Goal: Task Accomplishment & Management: Manage account settings

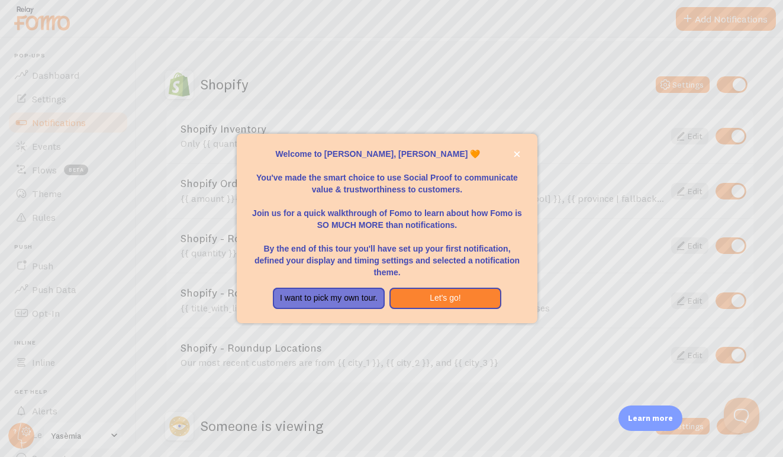
click at [34, 76] on div at bounding box center [391, 228] width 783 height 457
click at [419, 295] on button "Let's go!" at bounding box center [446, 298] width 112 height 21
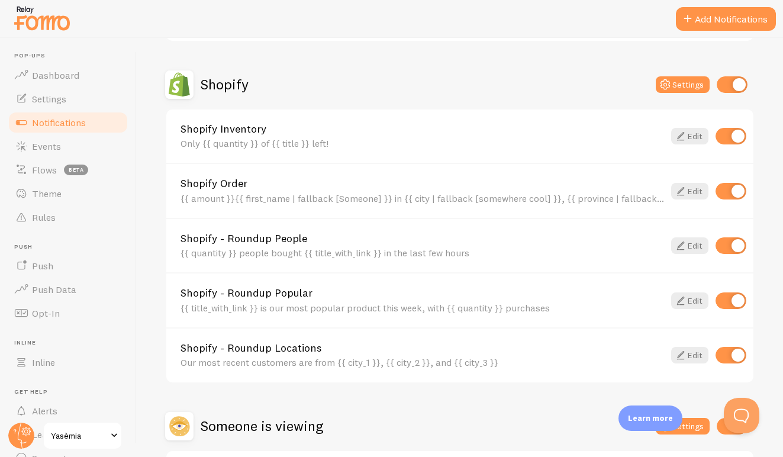
click at [419, 295] on body "Pop-ups Dashboard Settings Notifications Events Flows beta Theme Rules [GEOGRAP…" at bounding box center [391, 228] width 783 height 457
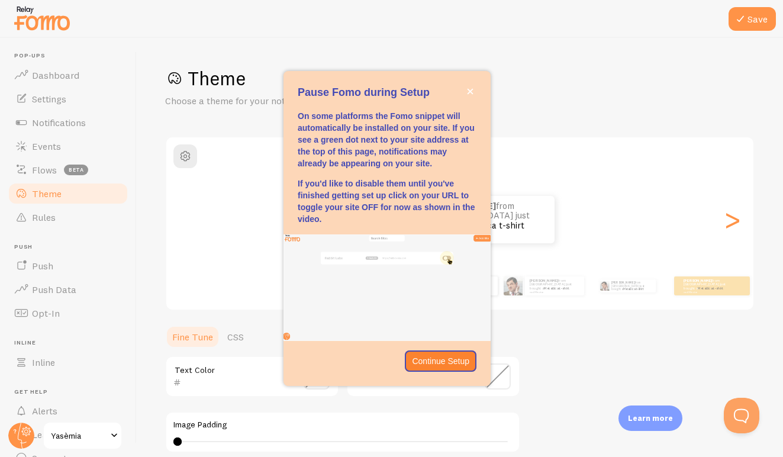
click at [419, 295] on img "Pause Fomo during Setup" at bounding box center [387, 287] width 207 height 107
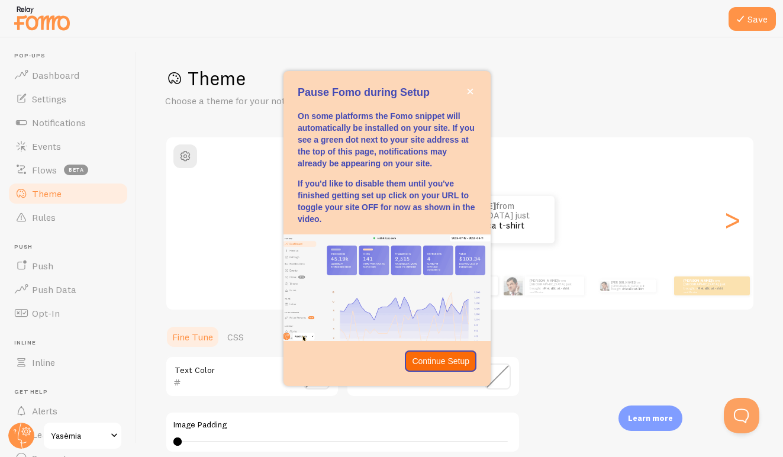
click at [437, 359] on p "Continue Setup" at bounding box center [440, 361] width 57 height 12
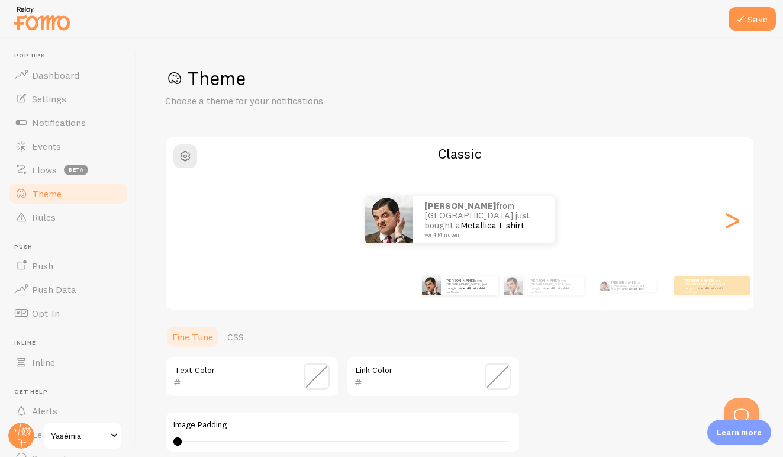
click at [437, 359] on div "Link Color" at bounding box center [433, 376] width 174 height 41
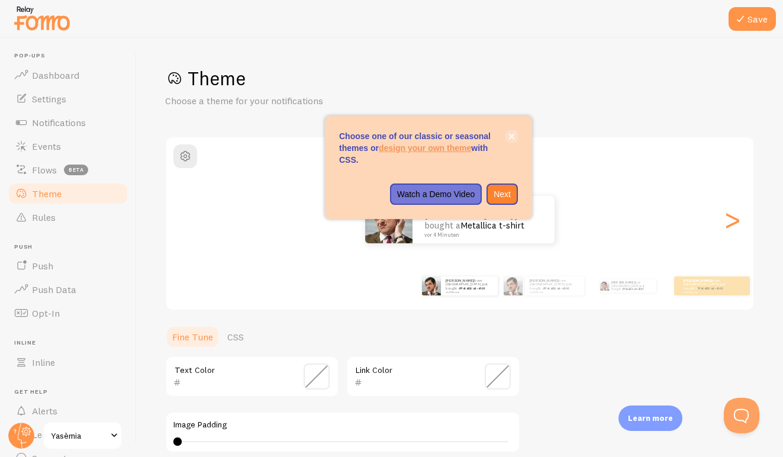
click at [513, 131] on button "close," at bounding box center [512, 136] width 12 height 12
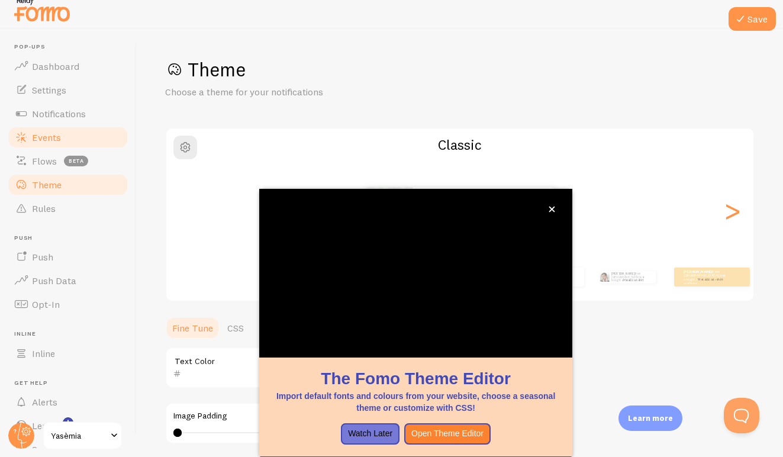
scroll to position [88, 0]
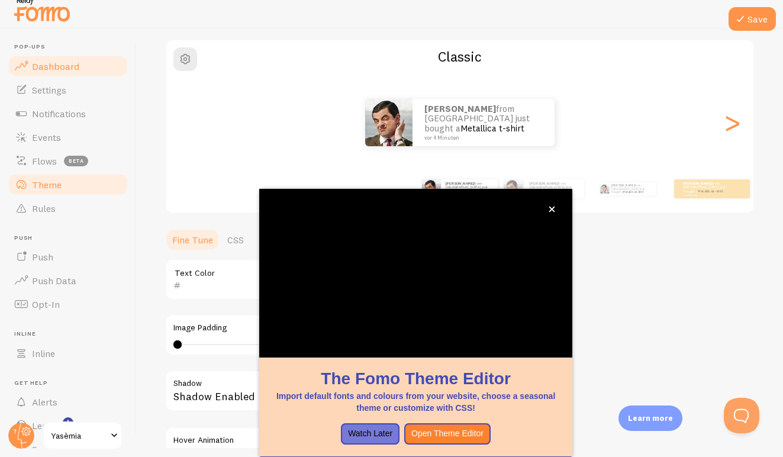
click at [51, 65] on span "Dashboard" at bounding box center [55, 66] width 47 height 12
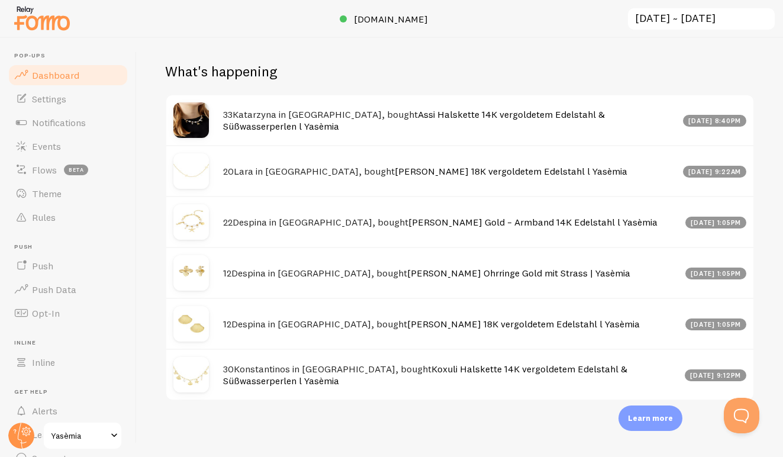
scroll to position [571, 0]
click at [59, 105] on link "Settings" at bounding box center [68, 99] width 122 height 24
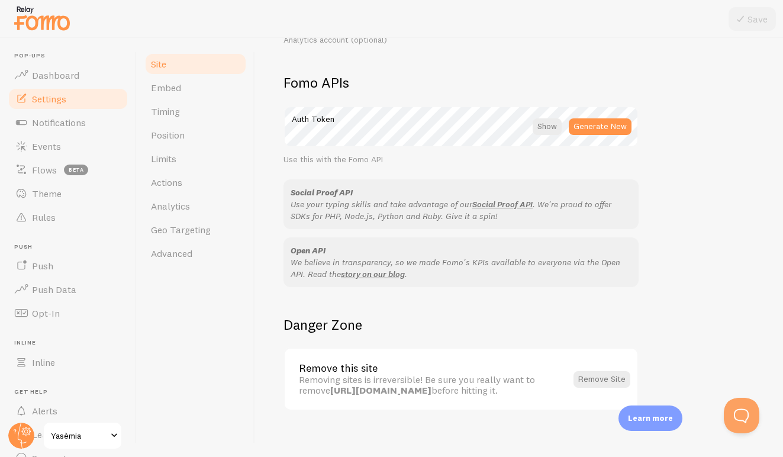
scroll to position [649, 0]
click at [168, 209] on span "Analytics" at bounding box center [170, 206] width 39 height 12
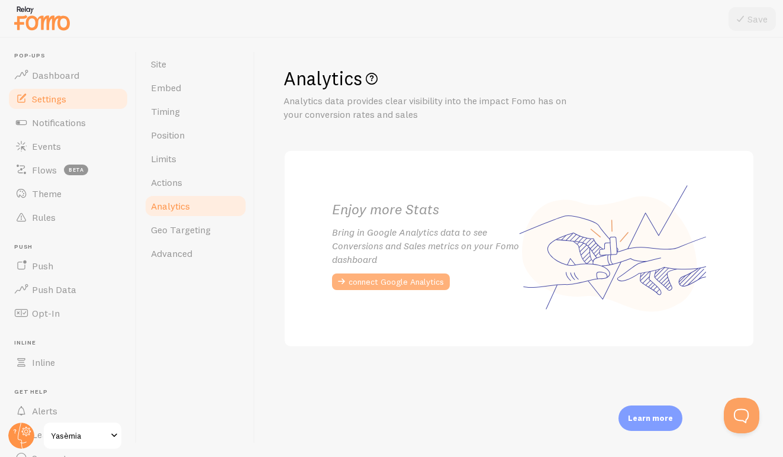
click at [387, 276] on button "connect Google Analytics" at bounding box center [391, 282] width 118 height 17
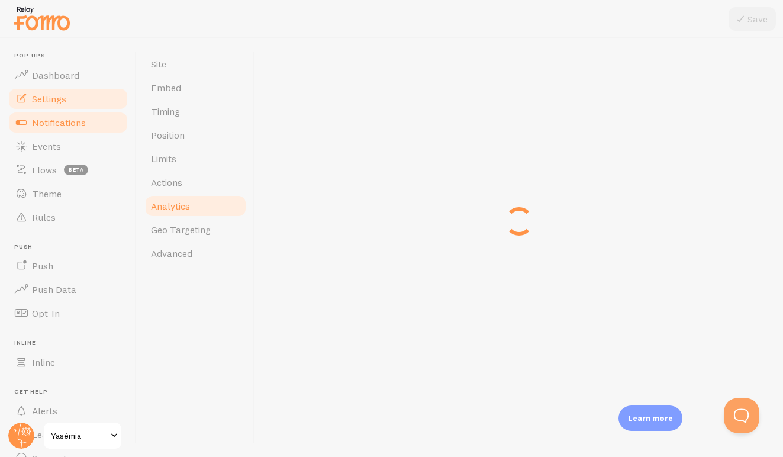
click at [54, 117] on span "Notifications" at bounding box center [59, 123] width 54 height 12
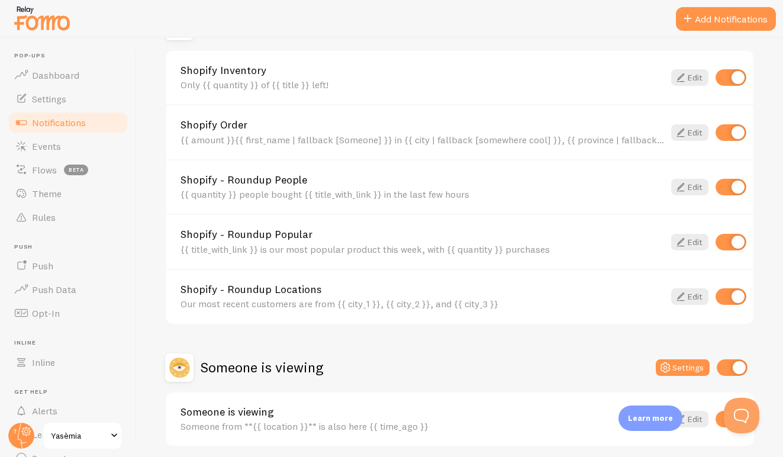
scroll to position [414, 0]
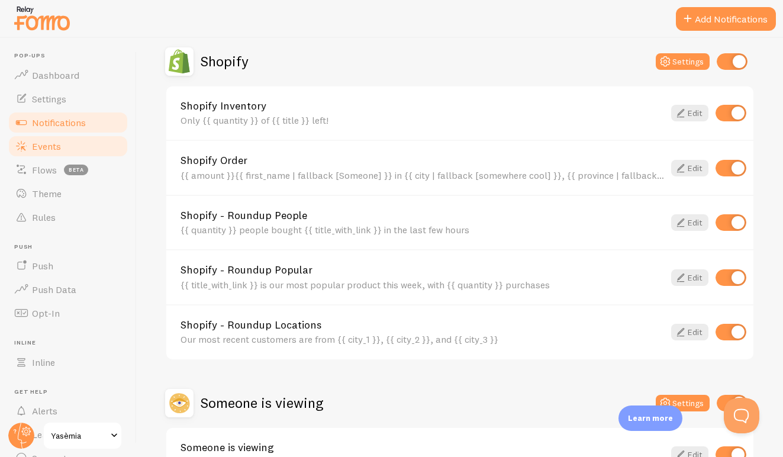
click at [57, 142] on span "Events" at bounding box center [46, 146] width 29 height 12
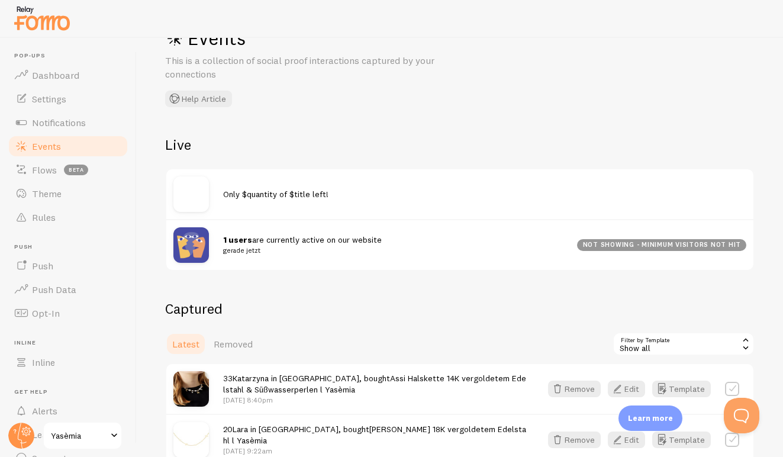
scroll to position [41, 0]
click at [191, 337] on span "Latest" at bounding box center [185, 343] width 27 height 12
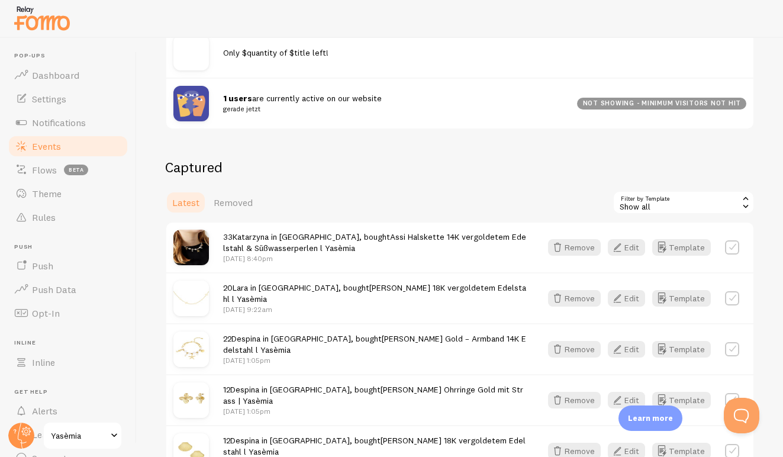
scroll to position [258, 0]
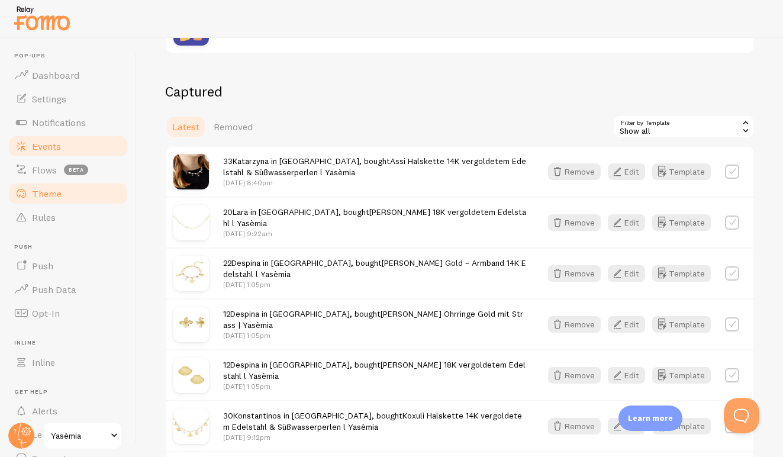
click at [46, 192] on span "Theme" at bounding box center [47, 194] width 30 height 12
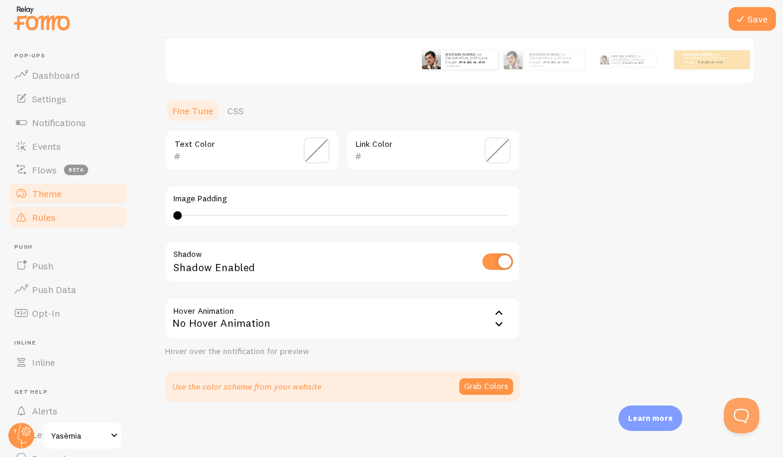
click at [48, 219] on span "Rules" at bounding box center [44, 217] width 24 height 12
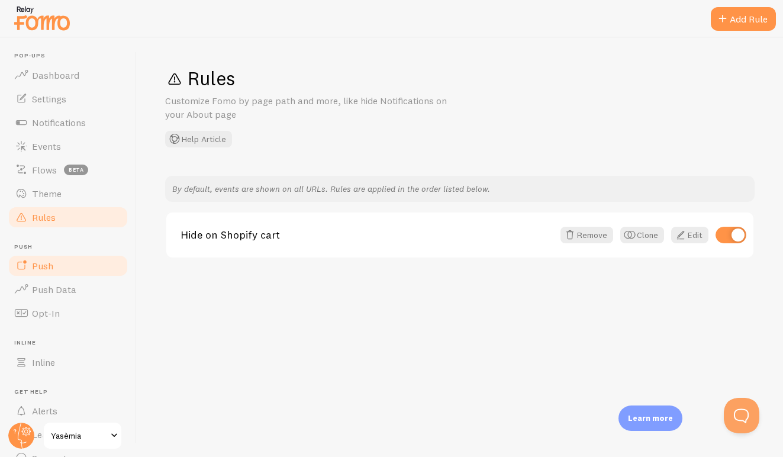
click at [46, 260] on span "Push" at bounding box center [42, 266] width 21 height 12
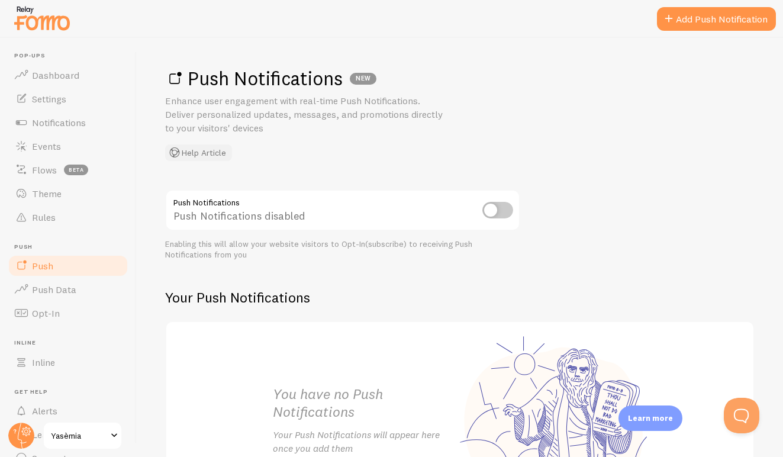
click at [211, 155] on button "Help Article" at bounding box center [198, 152] width 67 height 17
click at [215, 150] on button "Help Article" at bounding box center [198, 152] width 67 height 17
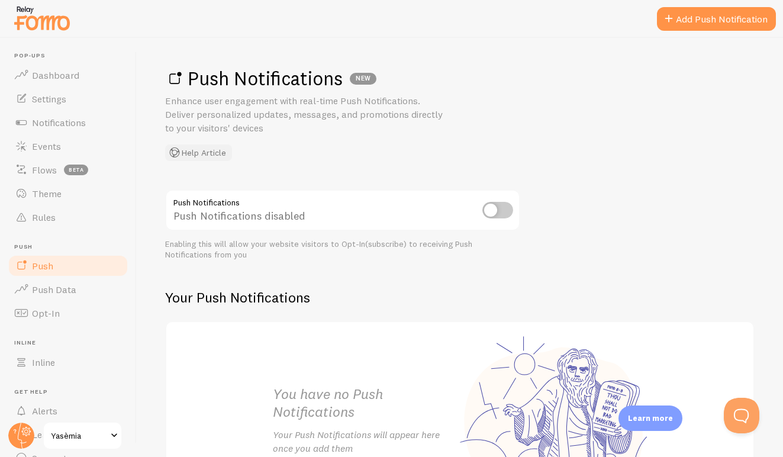
click at [508, 209] on input "checkbox" at bounding box center [497, 210] width 31 height 17
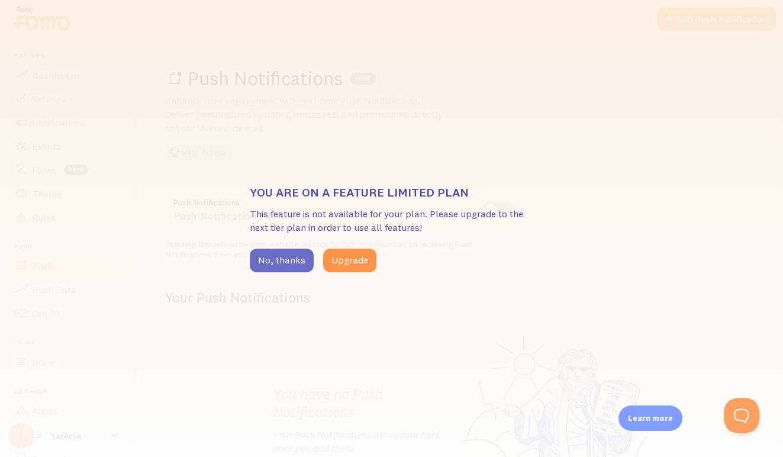
click at [292, 254] on button "No, thanks" at bounding box center [282, 261] width 64 height 24
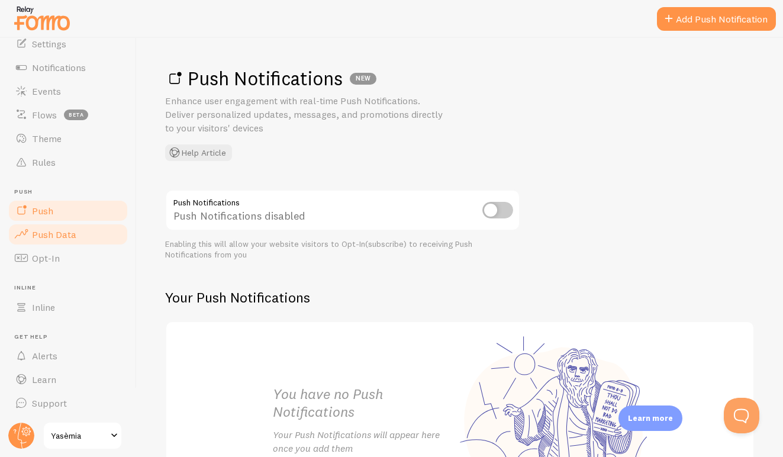
scroll to position [54, 0]
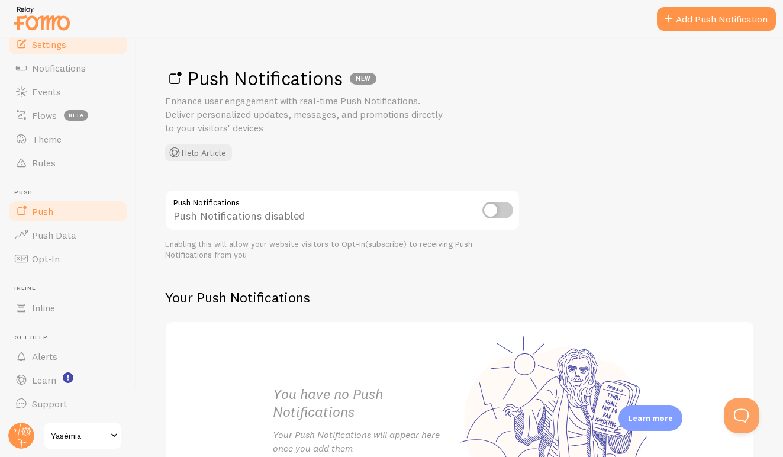
click at [57, 49] on span "Settings" at bounding box center [49, 44] width 34 height 12
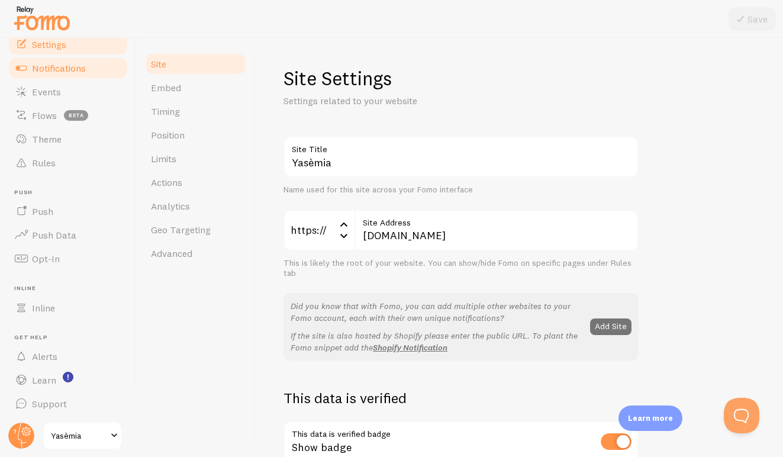
click at [56, 65] on span "Notifications" at bounding box center [59, 68] width 54 height 12
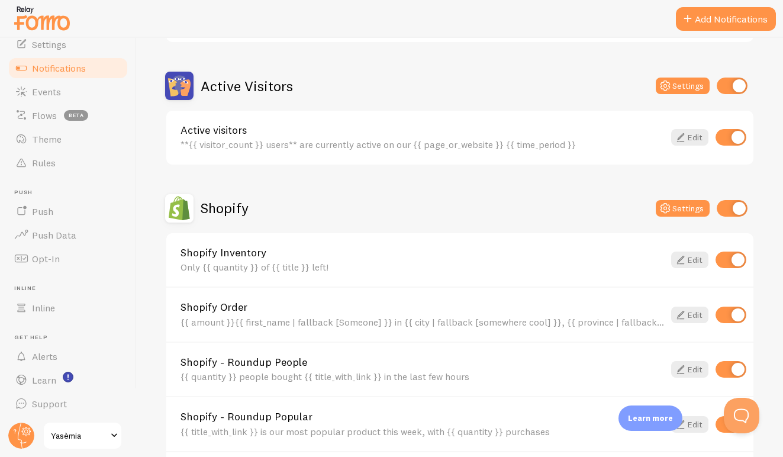
scroll to position [301, 0]
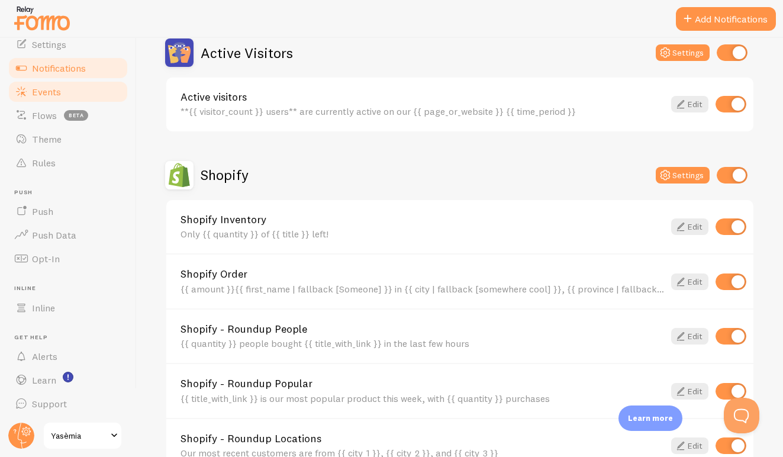
click at [50, 82] on link "Events" at bounding box center [68, 92] width 122 height 24
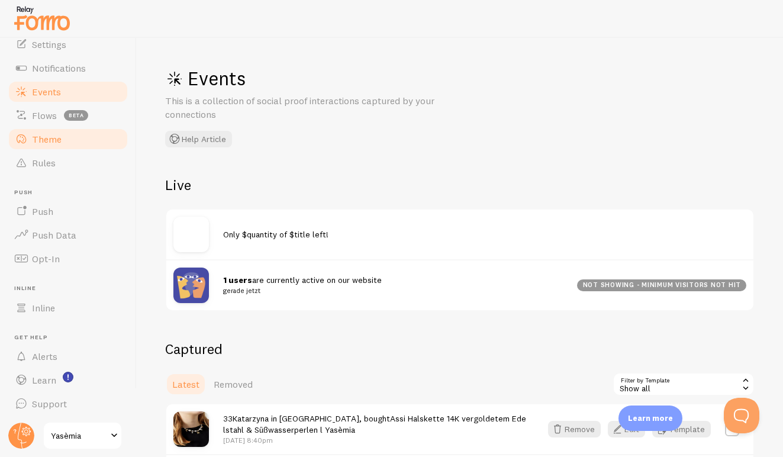
click at [33, 143] on span "Theme" at bounding box center [47, 139] width 30 height 12
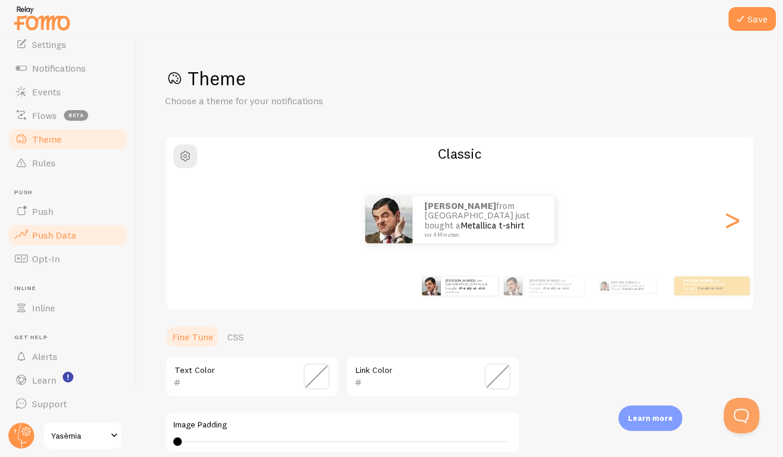
click at [65, 241] on link "Push Data" at bounding box center [68, 235] width 122 height 24
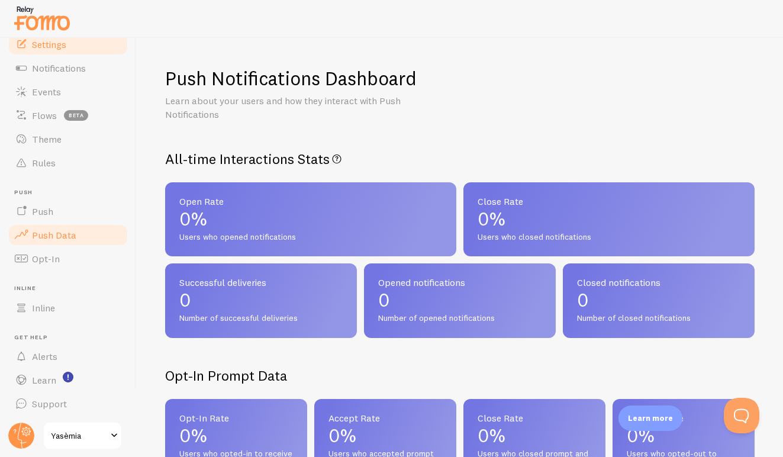
click at [67, 38] on link "Settings" at bounding box center [68, 45] width 122 height 24
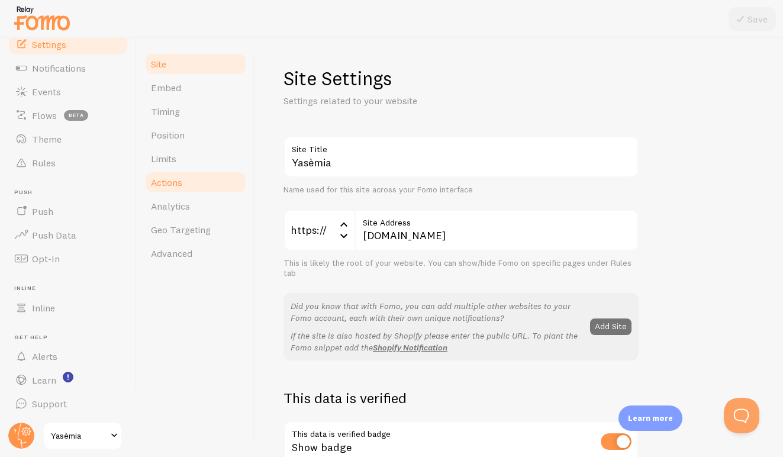
click at [185, 180] on link "Actions" at bounding box center [196, 182] width 104 height 24
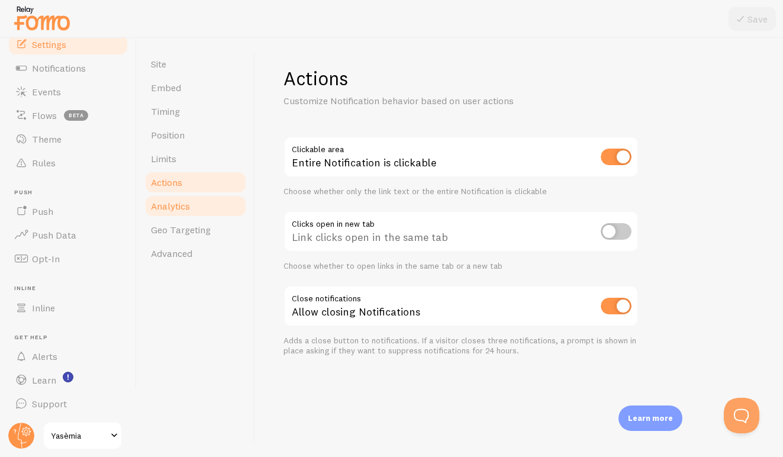
click at [183, 198] on link "Analytics" at bounding box center [196, 206] width 104 height 24
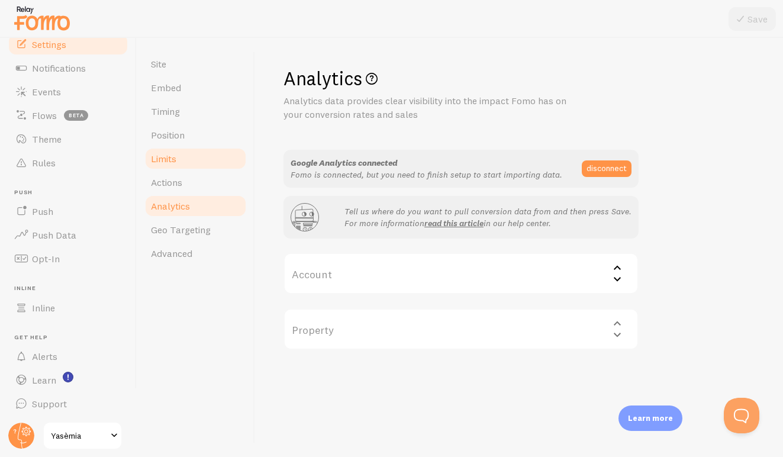
click at [170, 154] on span "Limits" at bounding box center [163, 159] width 25 height 12
